Goal: Check status: Check status

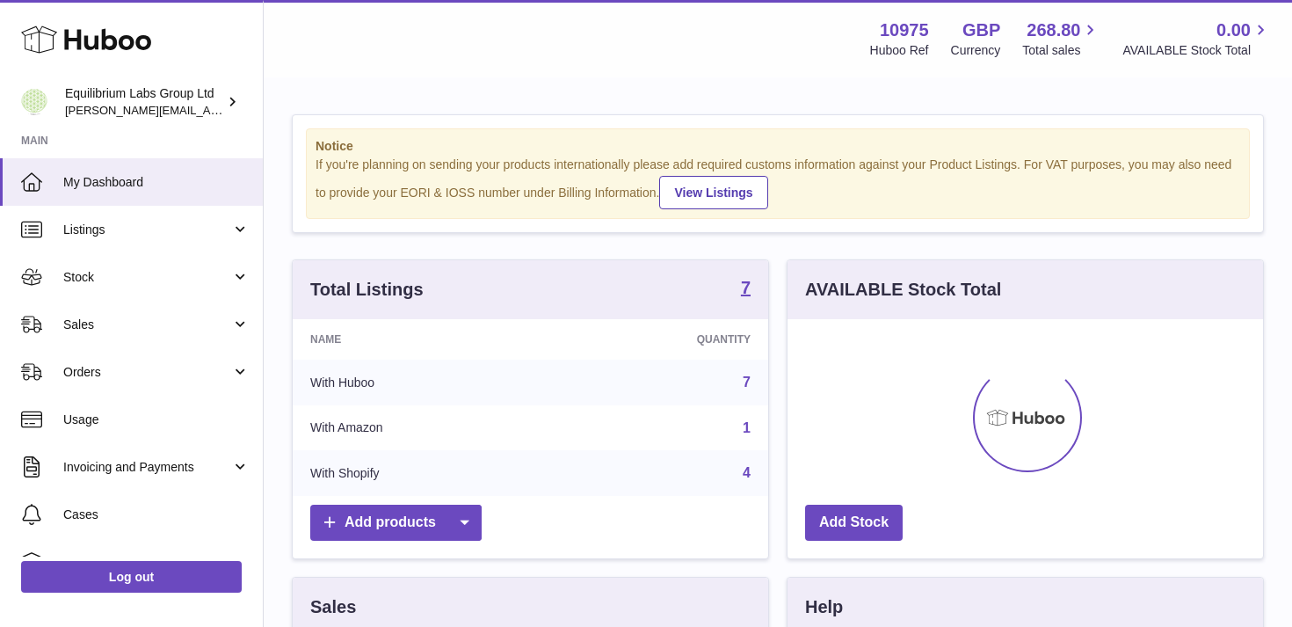
scroll to position [274, 476]
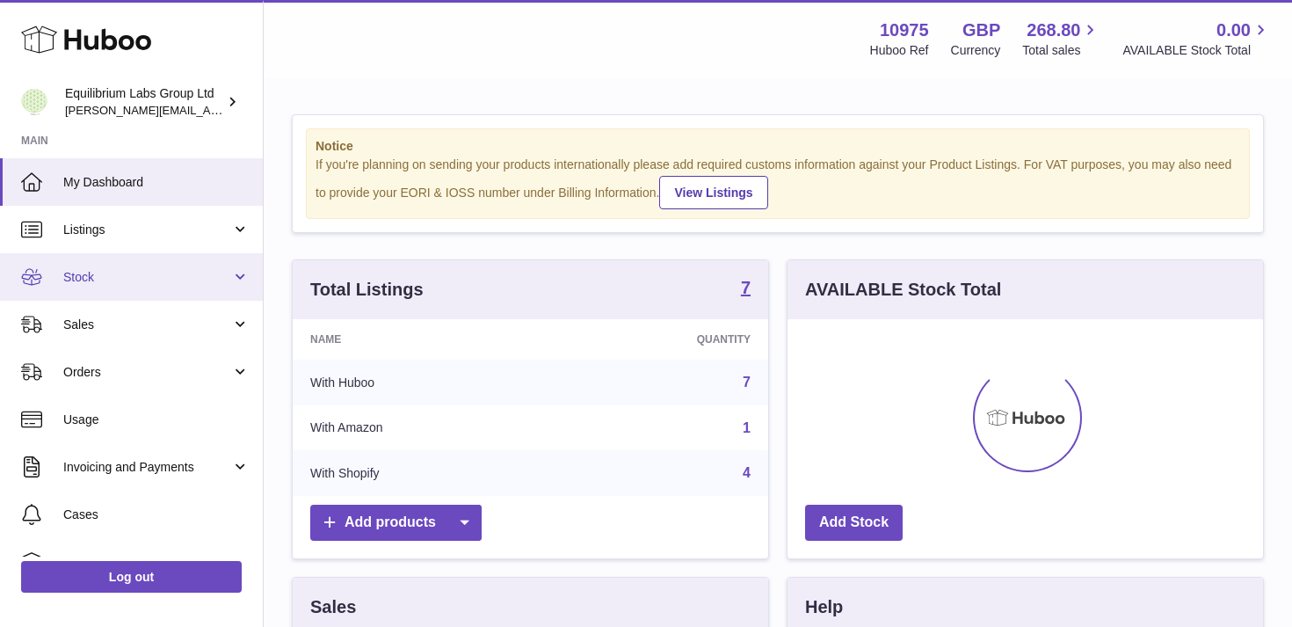
click at [163, 285] on span "Stock" at bounding box center [147, 277] width 168 height 17
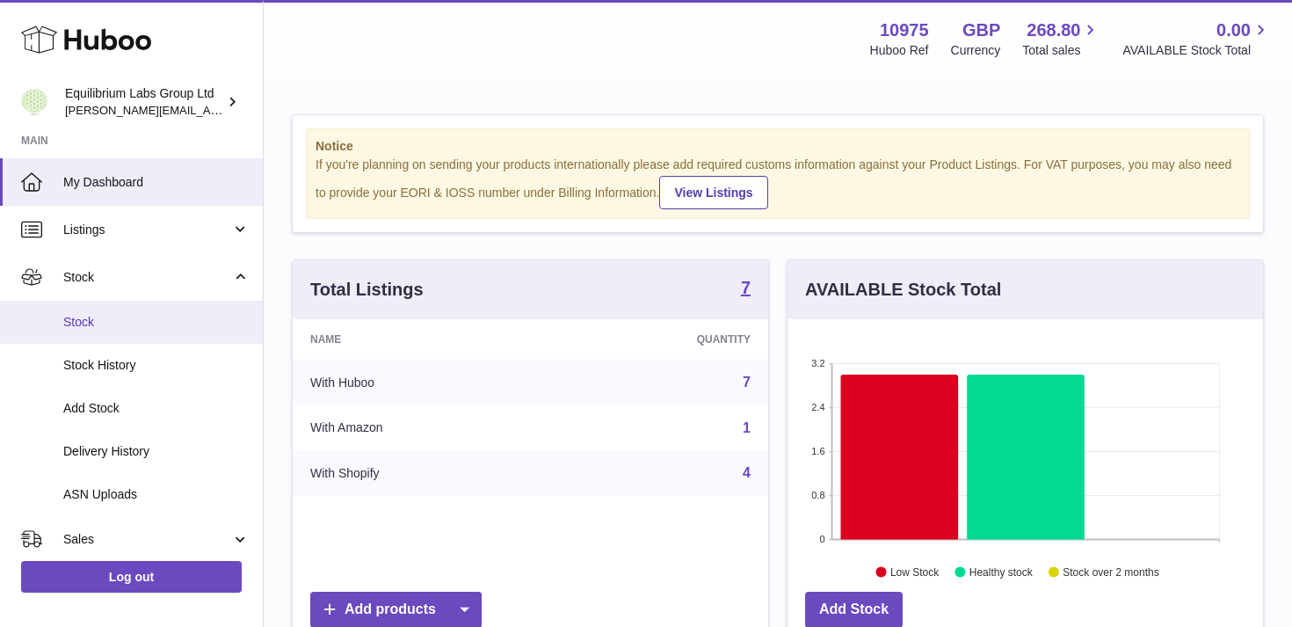
click at [157, 331] on link "Stock" at bounding box center [131, 322] width 263 height 43
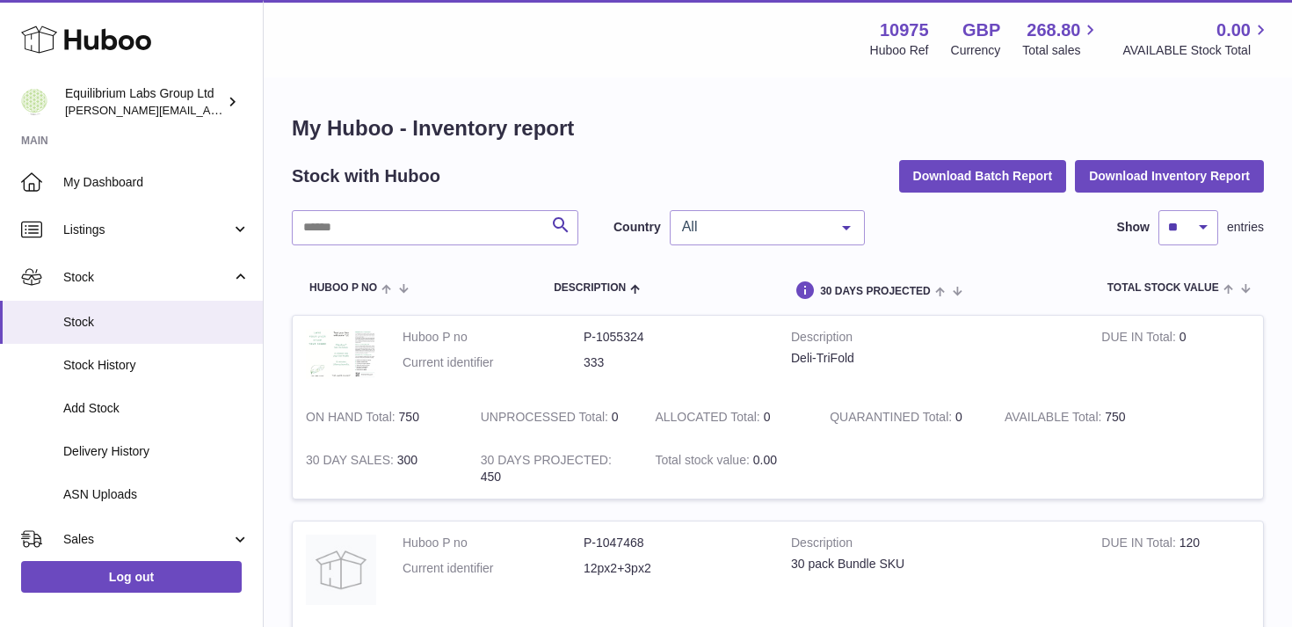
click at [803, 230] on span "All" at bounding box center [753, 227] width 151 height 18
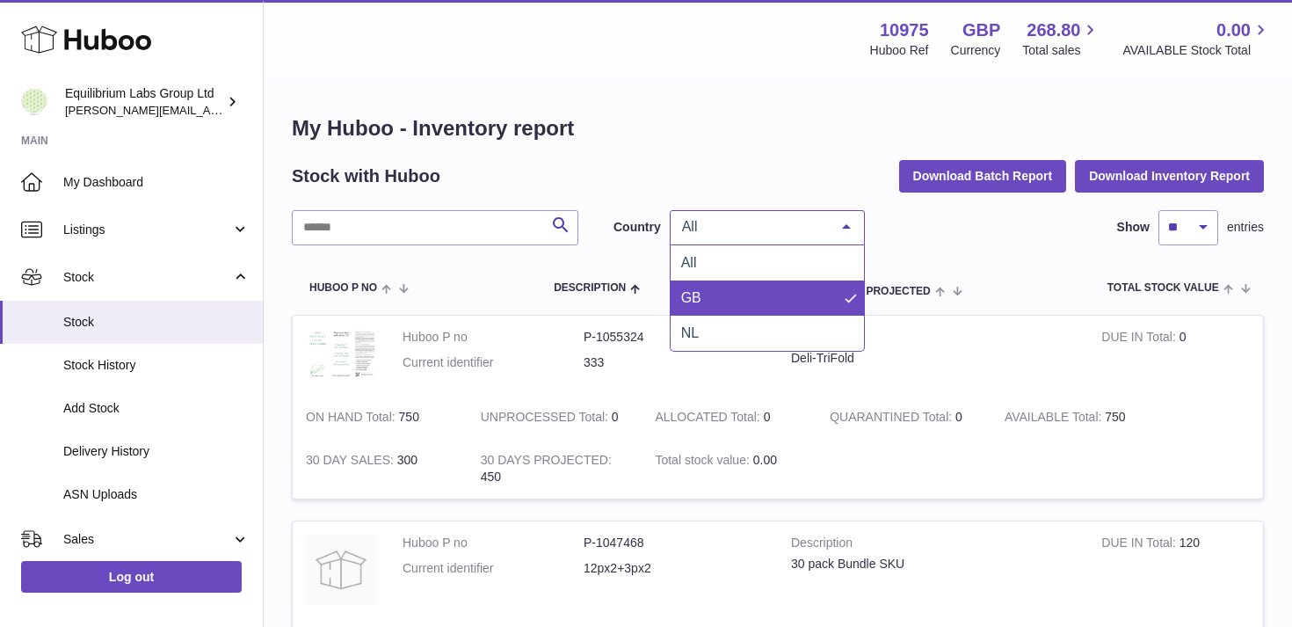
click at [776, 283] on span "GB" at bounding box center [767, 297] width 193 height 35
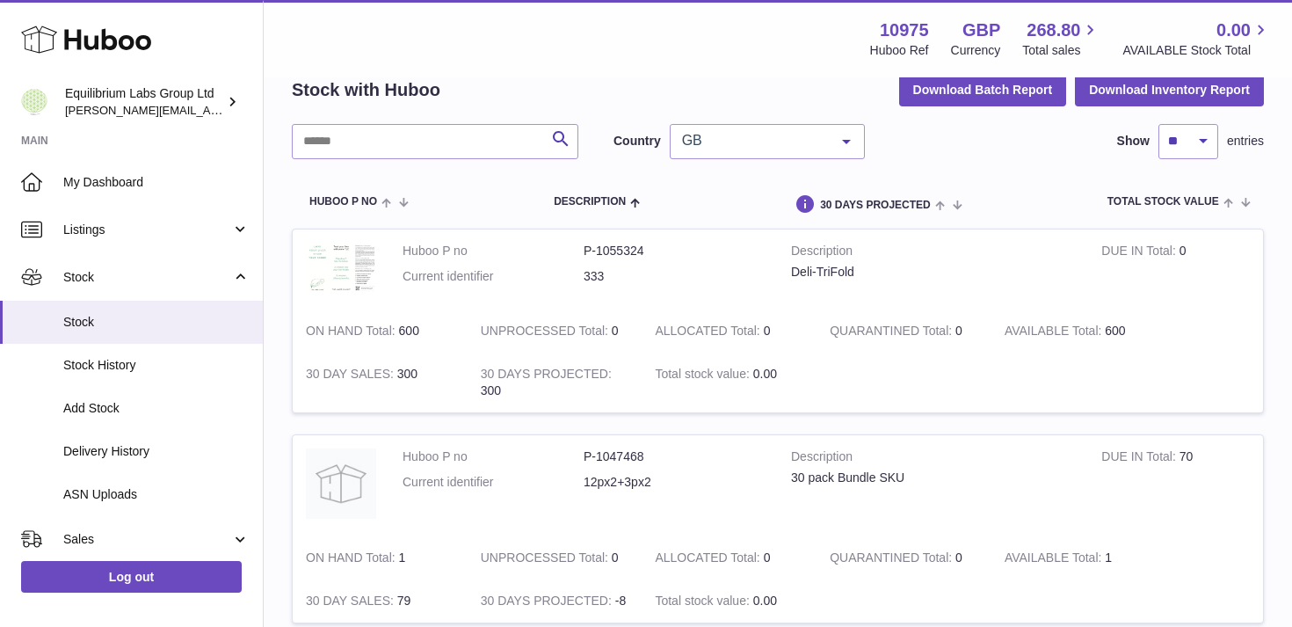
scroll to position [83, 0]
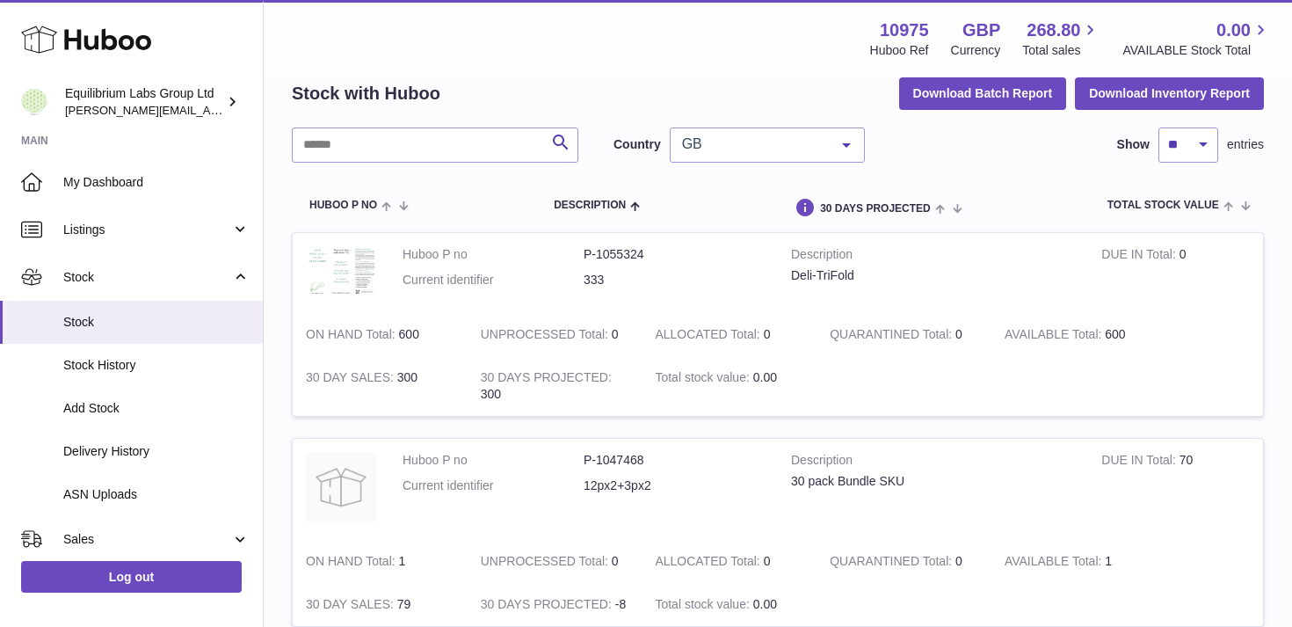
click at [739, 136] on span "GB" at bounding box center [753, 144] width 151 height 18
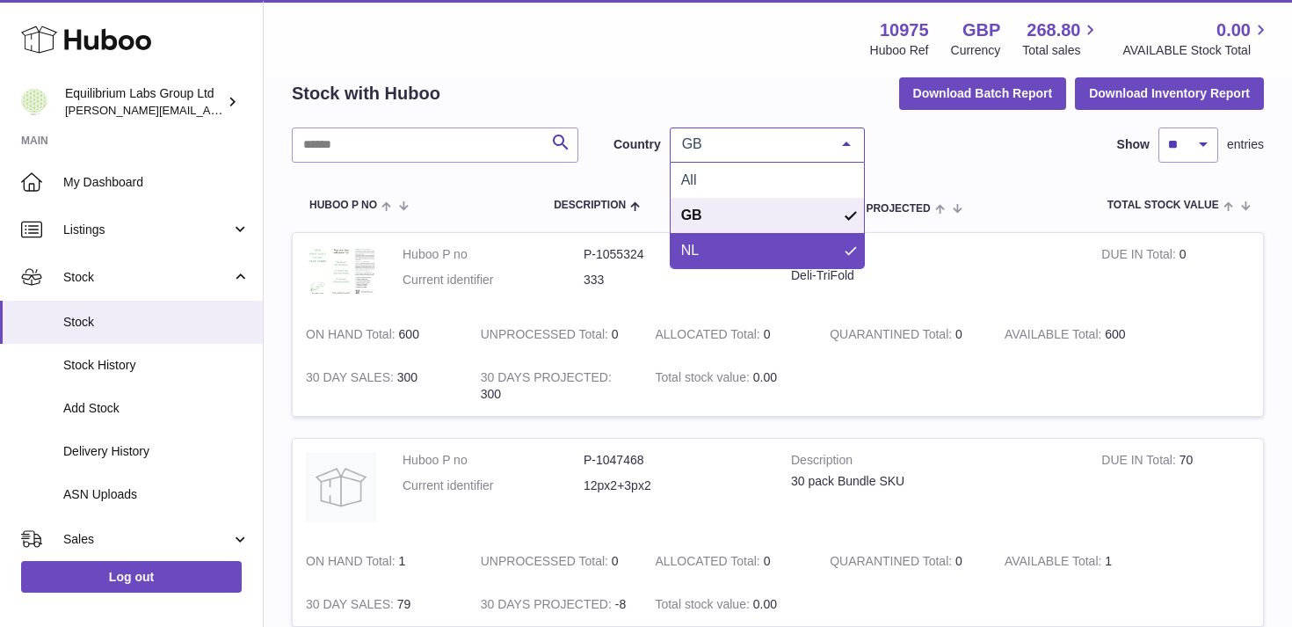
click at [708, 244] on span "NL" at bounding box center [767, 250] width 193 height 35
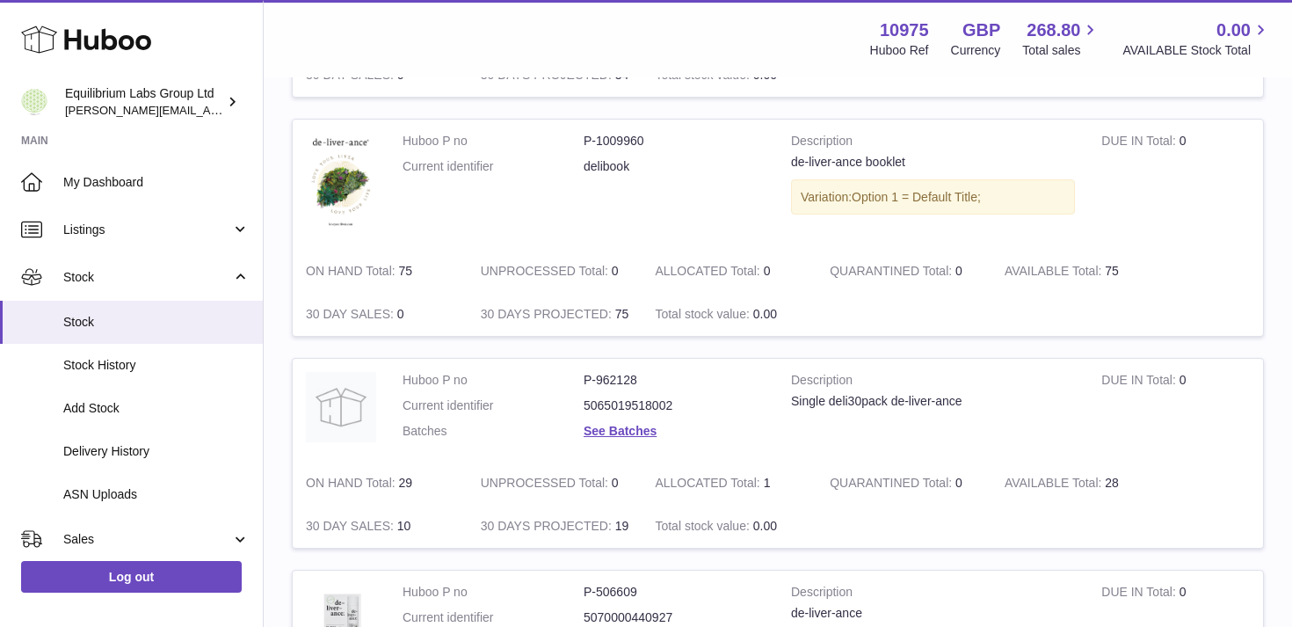
scroll to position [611, 0]
